Goal: Find specific page/section: Find specific page/section

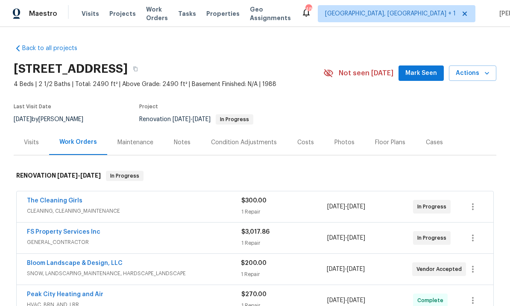
click at [177, 146] on div "Notes" at bounding box center [182, 142] width 17 height 9
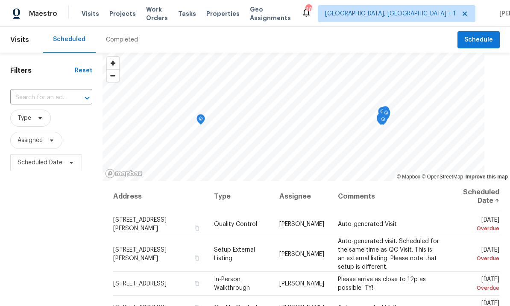
click at [88, 12] on span "Visits" at bounding box center [91, 13] width 18 height 9
click at [124, 13] on span "Projects" at bounding box center [122, 13] width 26 height 9
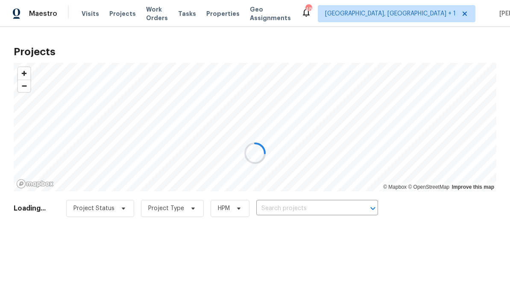
click at [288, 204] on div at bounding box center [255, 153] width 510 height 306
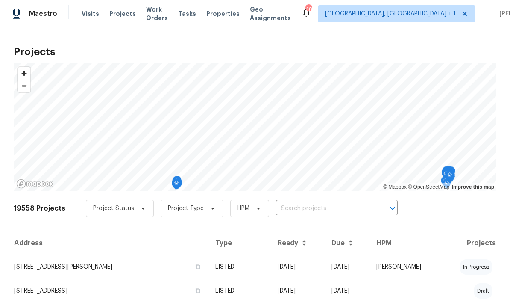
click at [293, 206] on input "text" at bounding box center [325, 208] width 98 height 13
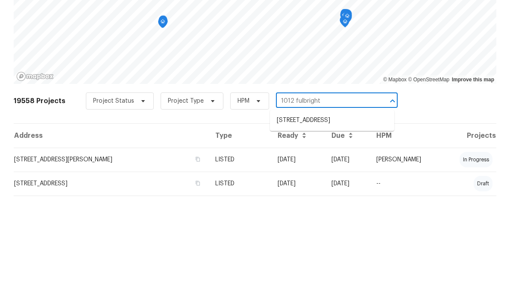
type input "1012 Fulbright"
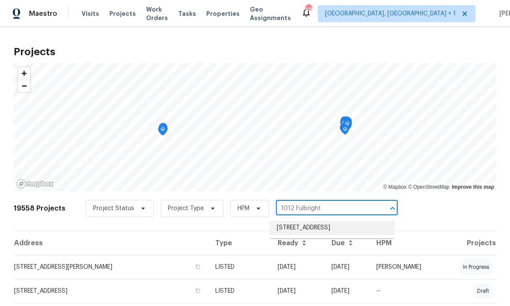
click at [337, 220] on li "1012 Fulbright Dr, Morrisville, NC 27560" at bounding box center [332, 227] width 124 height 14
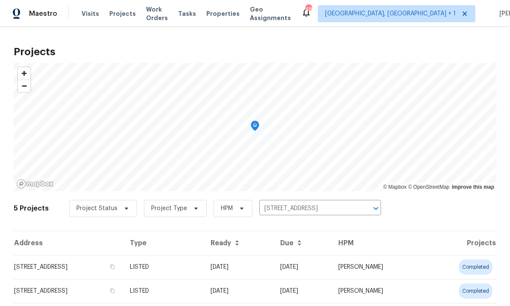
click at [123, 264] on td "1012 Fulbright Dr, Morrisville, NC 27560" at bounding box center [68, 267] width 109 height 24
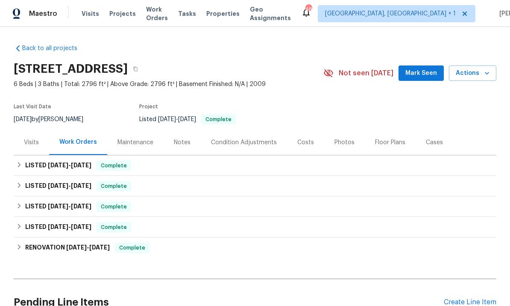
click at [340, 141] on div "Photos" at bounding box center [345, 142] width 20 height 9
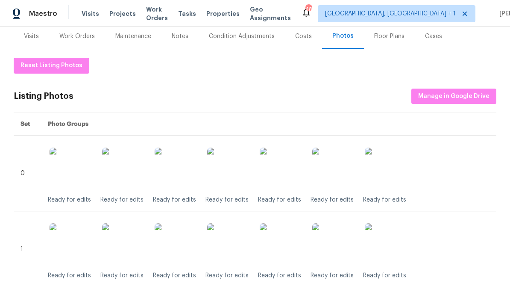
click at [236, 172] on img at bounding box center [228, 168] width 43 height 43
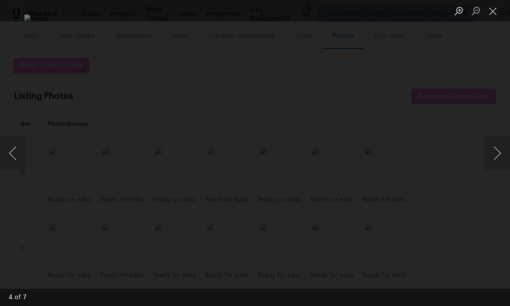
click at [502, 46] on div "Lightbox" at bounding box center [255, 153] width 510 height 306
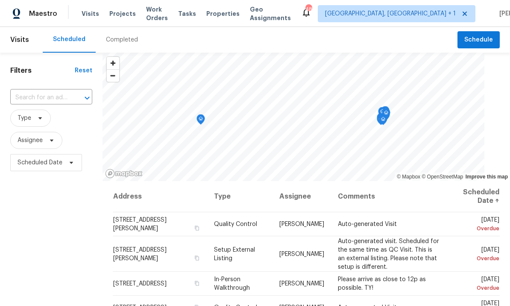
click at [118, 15] on span "Projects" at bounding box center [122, 13] width 26 height 9
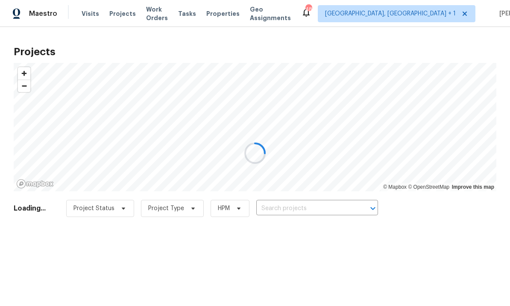
click at [295, 203] on div at bounding box center [255, 153] width 510 height 306
click at [300, 204] on div at bounding box center [255, 153] width 510 height 306
click at [303, 203] on div at bounding box center [255, 153] width 510 height 306
click at [304, 206] on div at bounding box center [255, 153] width 510 height 306
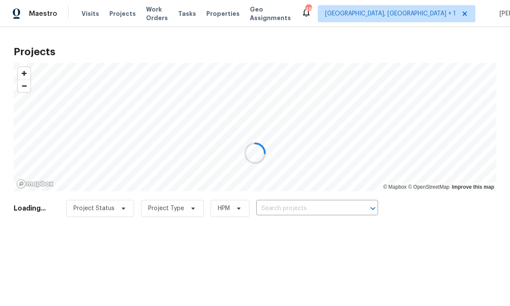
click at [303, 206] on div at bounding box center [255, 153] width 510 height 306
click at [289, 209] on div at bounding box center [255, 153] width 510 height 306
click at [286, 203] on div at bounding box center [255, 153] width 510 height 306
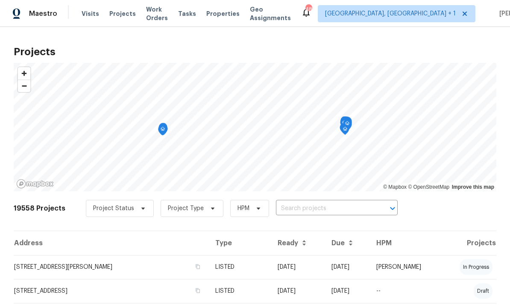
click at [303, 206] on input "text" at bounding box center [325, 208] width 98 height 13
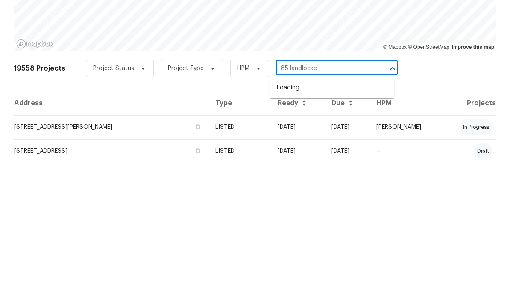
type input "85 landlocked"
click at [317, 220] on li "[STREET_ADDRESS]" at bounding box center [332, 227] width 124 height 14
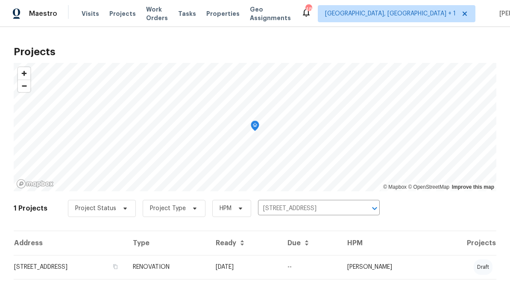
click at [126, 262] on td "[STREET_ADDRESS]" at bounding box center [70, 267] width 112 height 24
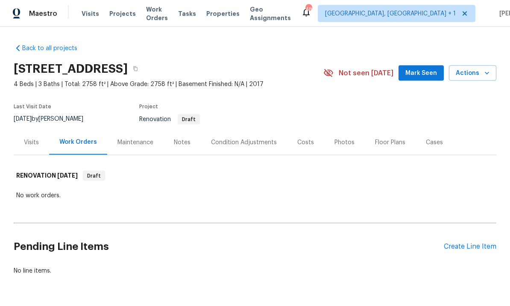
scroll to position [27, 0]
click at [245, 138] on div "Condition Adjustments" at bounding box center [244, 142] width 66 height 9
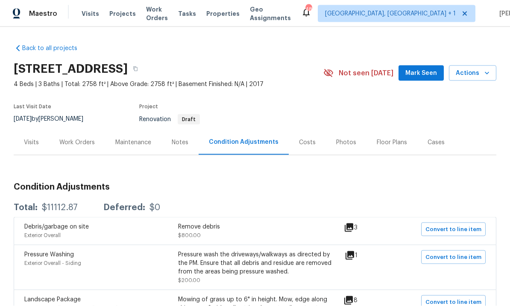
click at [299, 138] on div "Costs" at bounding box center [307, 142] width 17 height 9
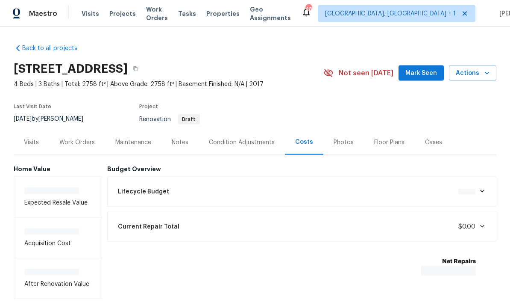
scroll to position [26, 0]
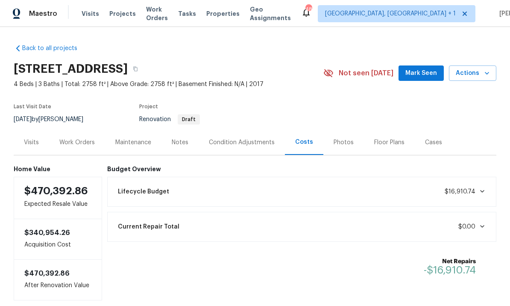
click at [300, 138] on div "Costs" at bounding box center [304, 142] width 18 height 9
